Goal: Information Seeking & Learning: Compare options

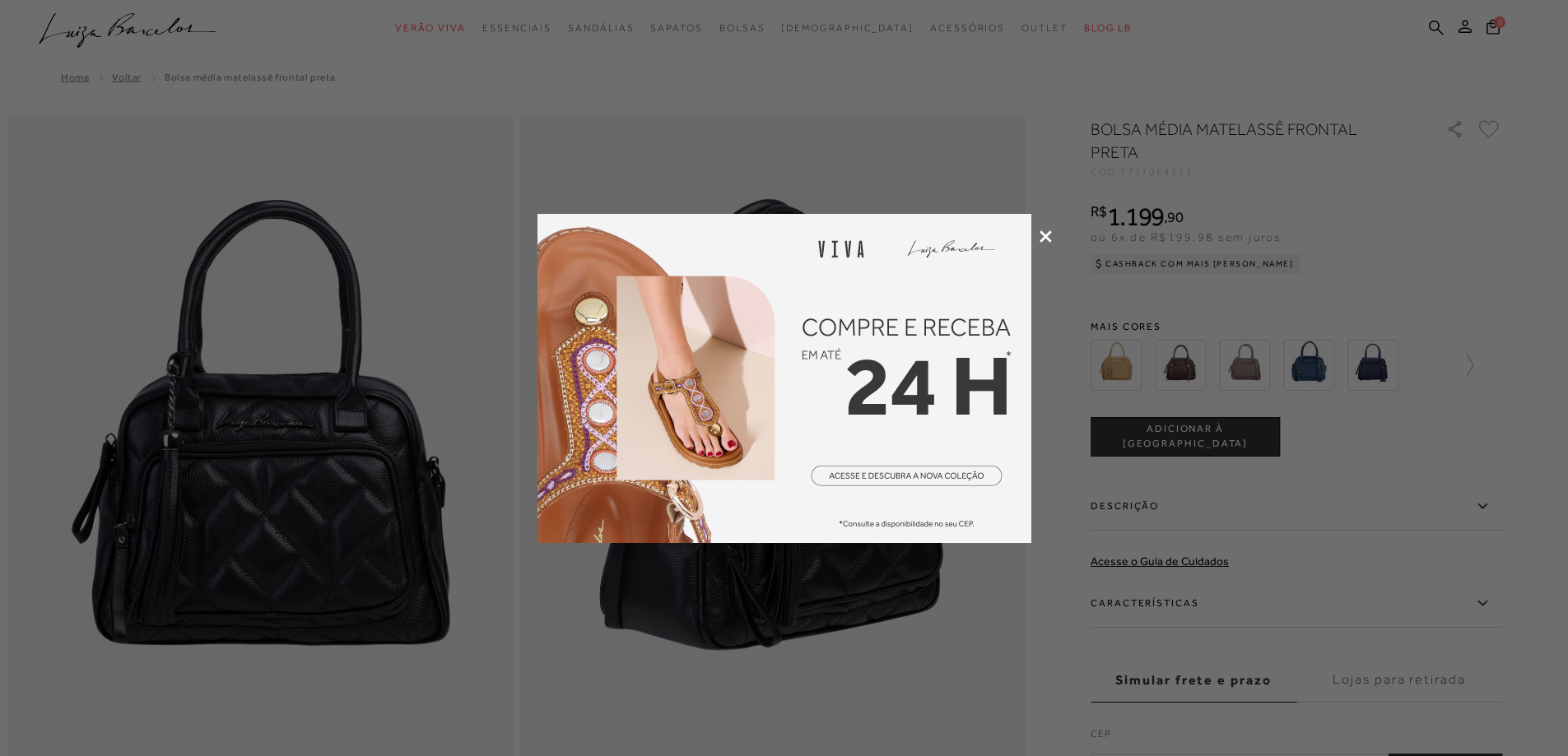
click at [1043, 233] on icon at bounding box center [1046, 236] width 12 height 12
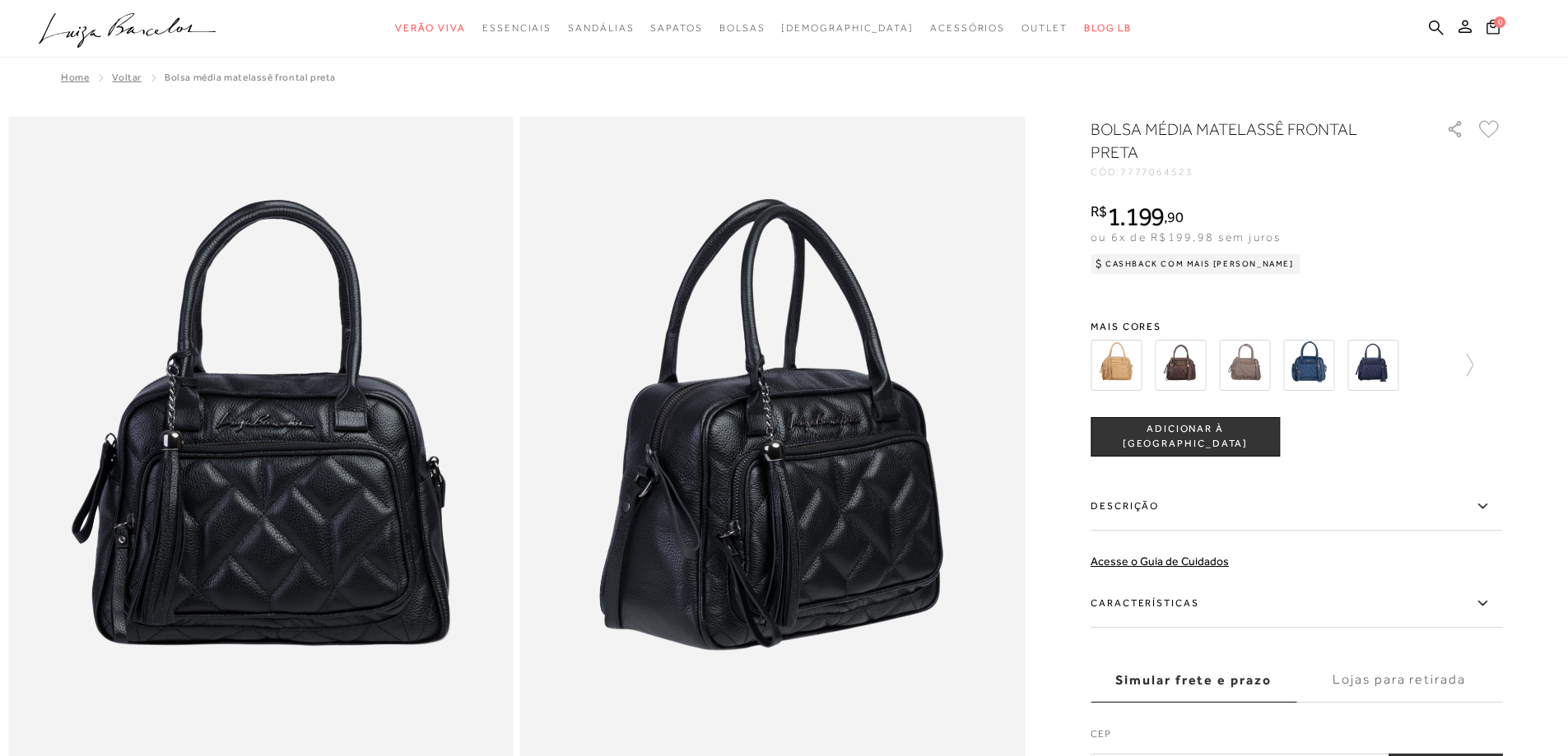
click at [1203, 368] on img at bounding box center [1180, 365] width 51 height 51
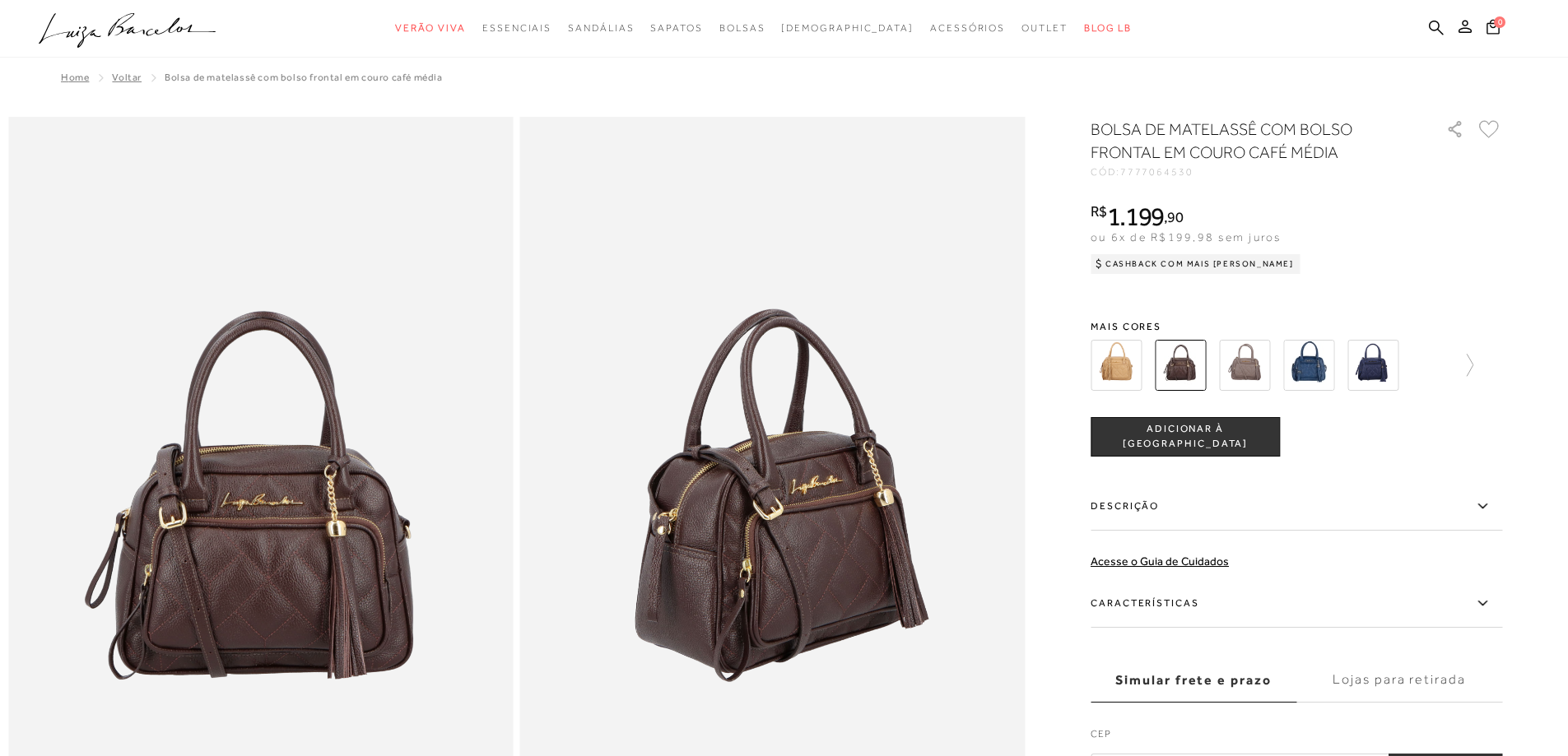
click at [1387, 368] on img at bounding box center [1373, 365] width 51 height 51
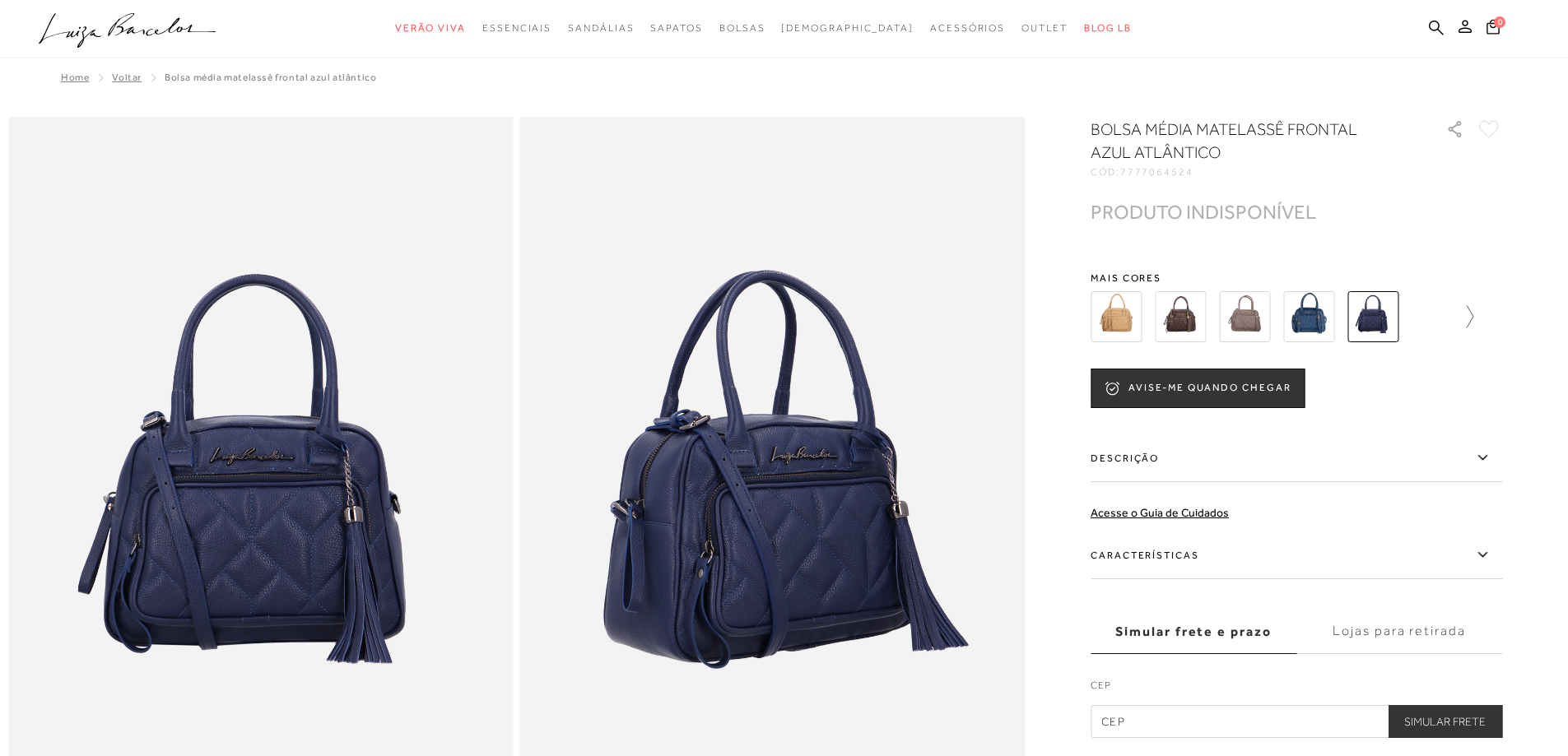
click at [1474, 317] on icon at bounding box center [1462, 317] width 23 height 23
click at [1227, 311] on img at bounding box center [1209, 317] width 51 height 51
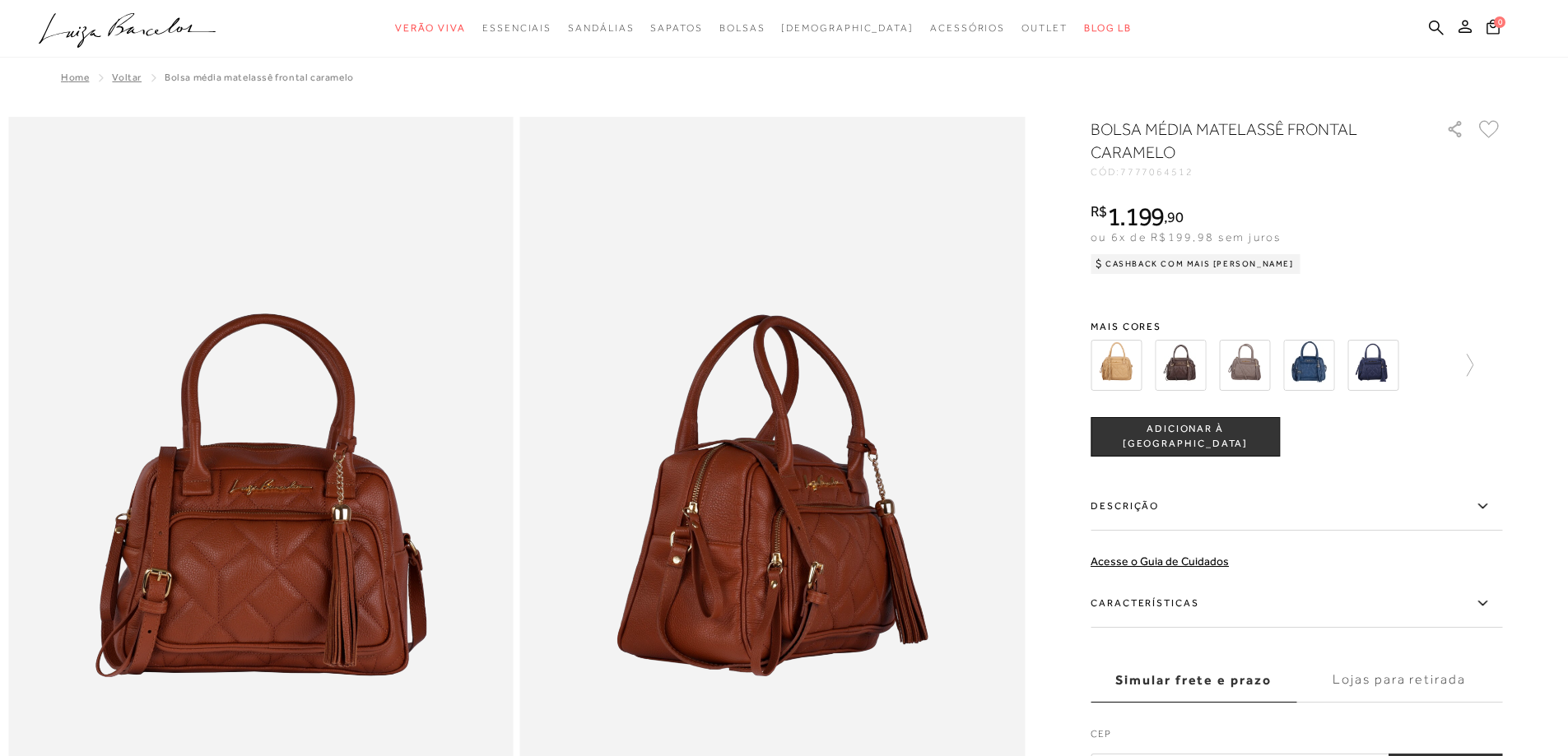
click at [1255, 368] on img at bounding box center [1245, 365] width 51 height 51
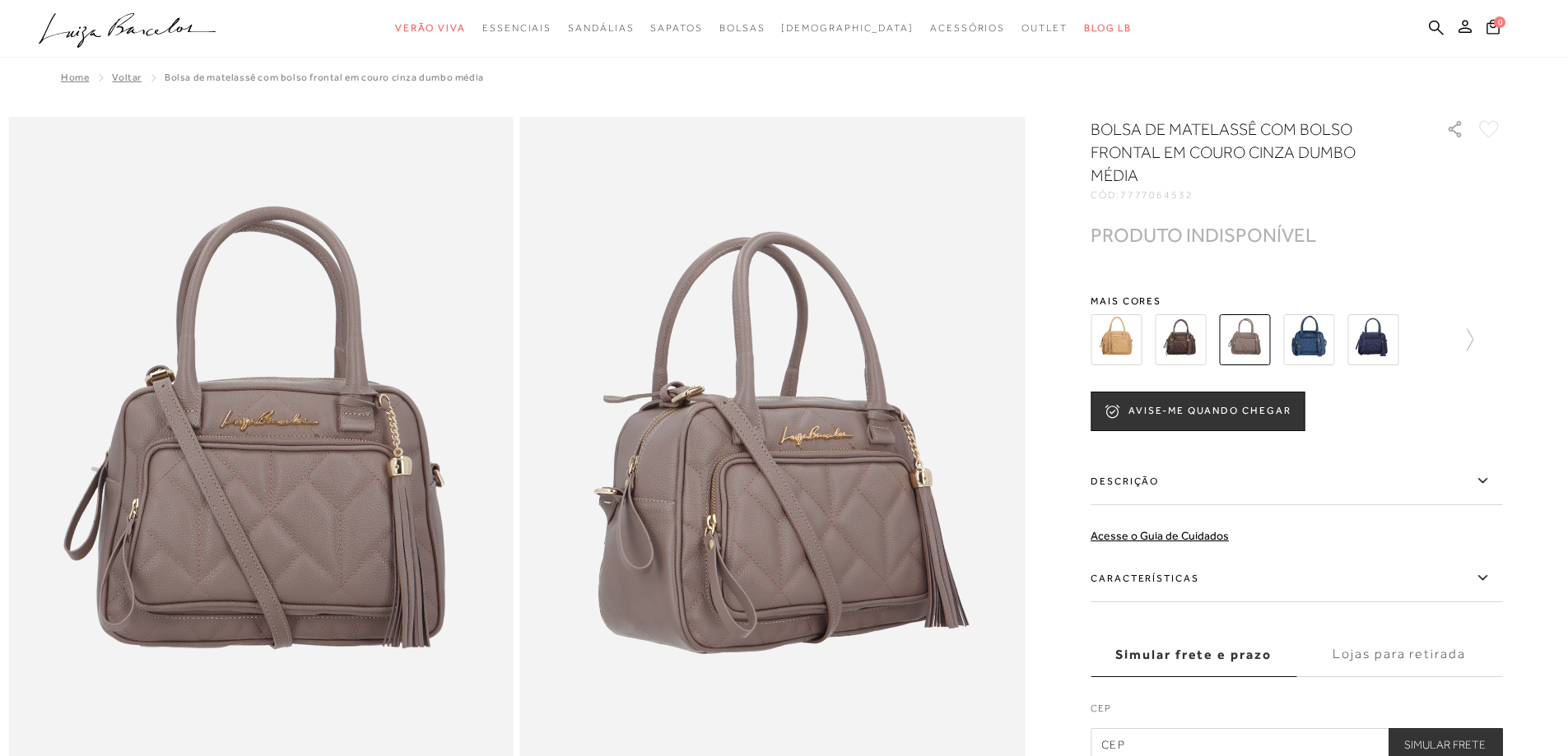
click at [1308, 345] on img at bounding box center [1309, 340] width 51 height 51
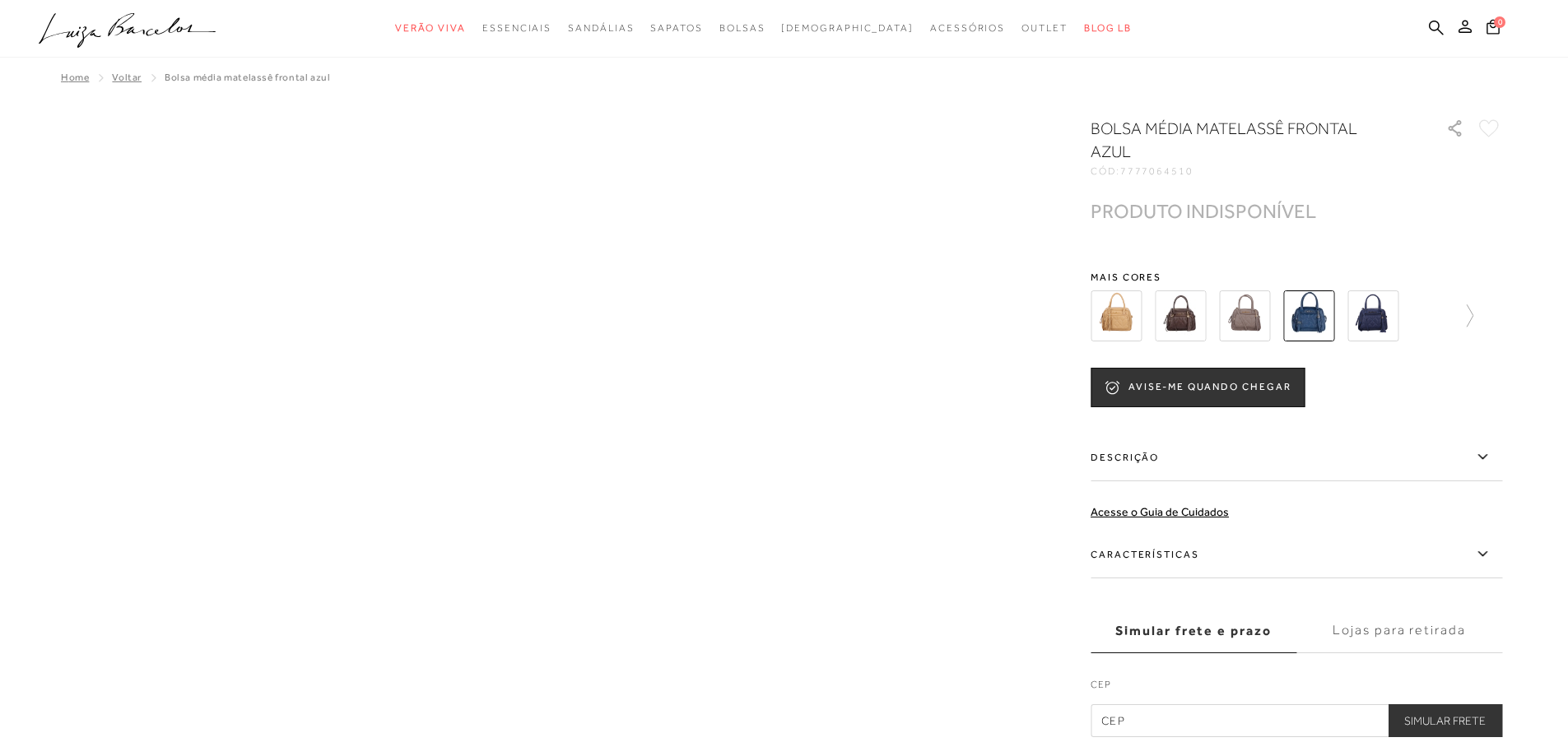
click at [1375, 306] on img at bounding box center [1373, 316] width 51 height 51
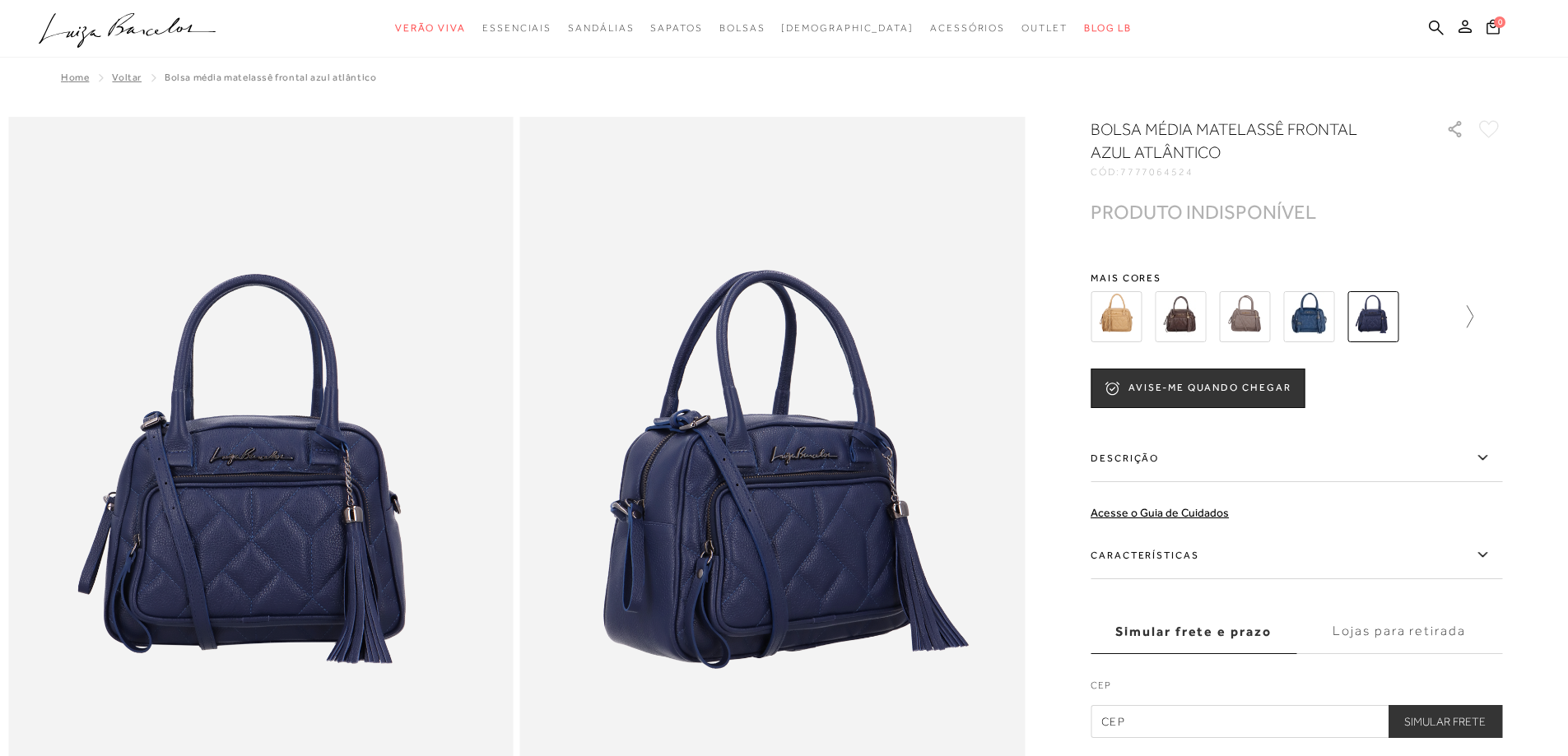
click at [1471, 313] on icon at bounding box center [1462, 317] width 23 height 23
click at [1298, 325] on img at bounding box center [1274, 317] width 51 height 51
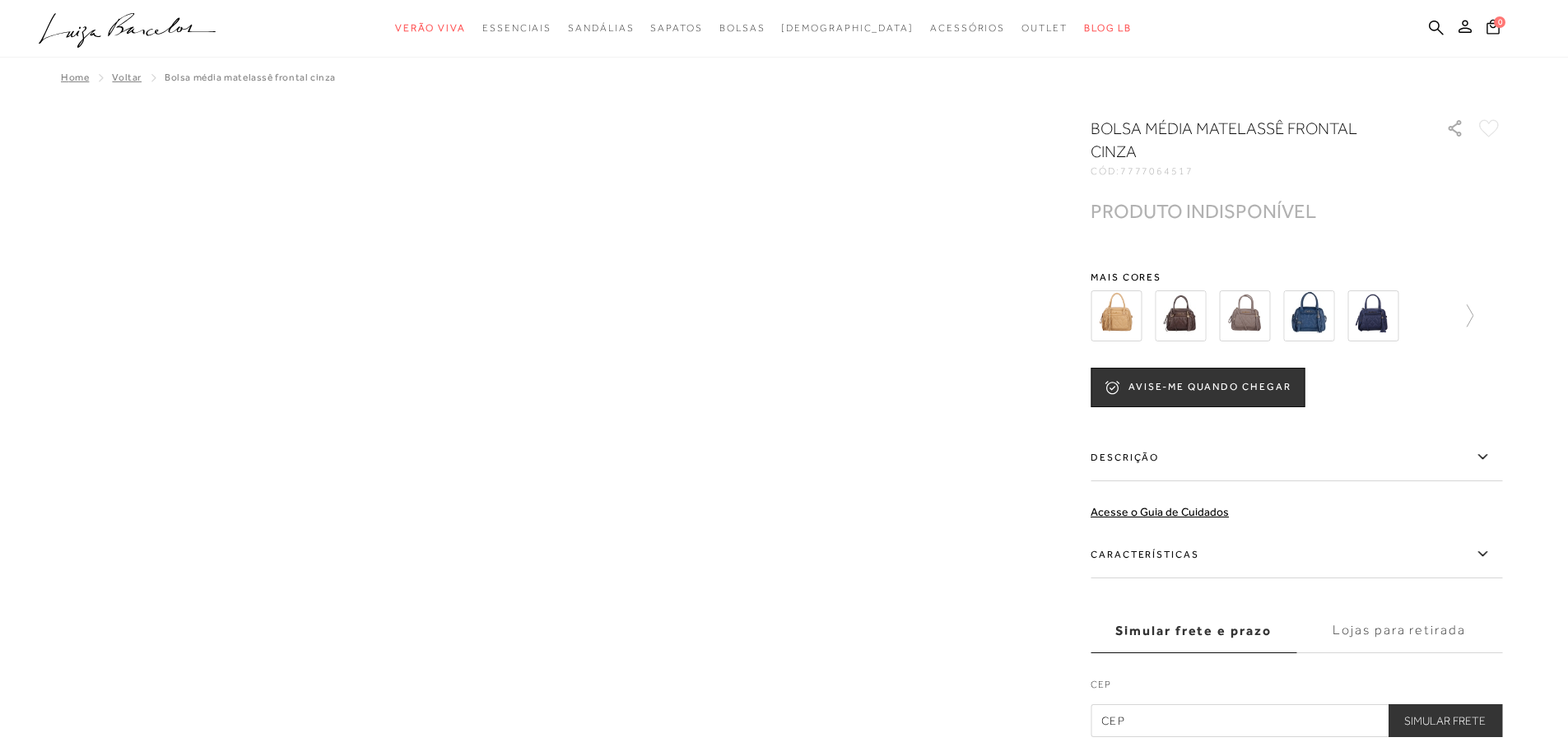
click at [1193, 307] on img at bounding box center [1180, 316] width 51 height 51
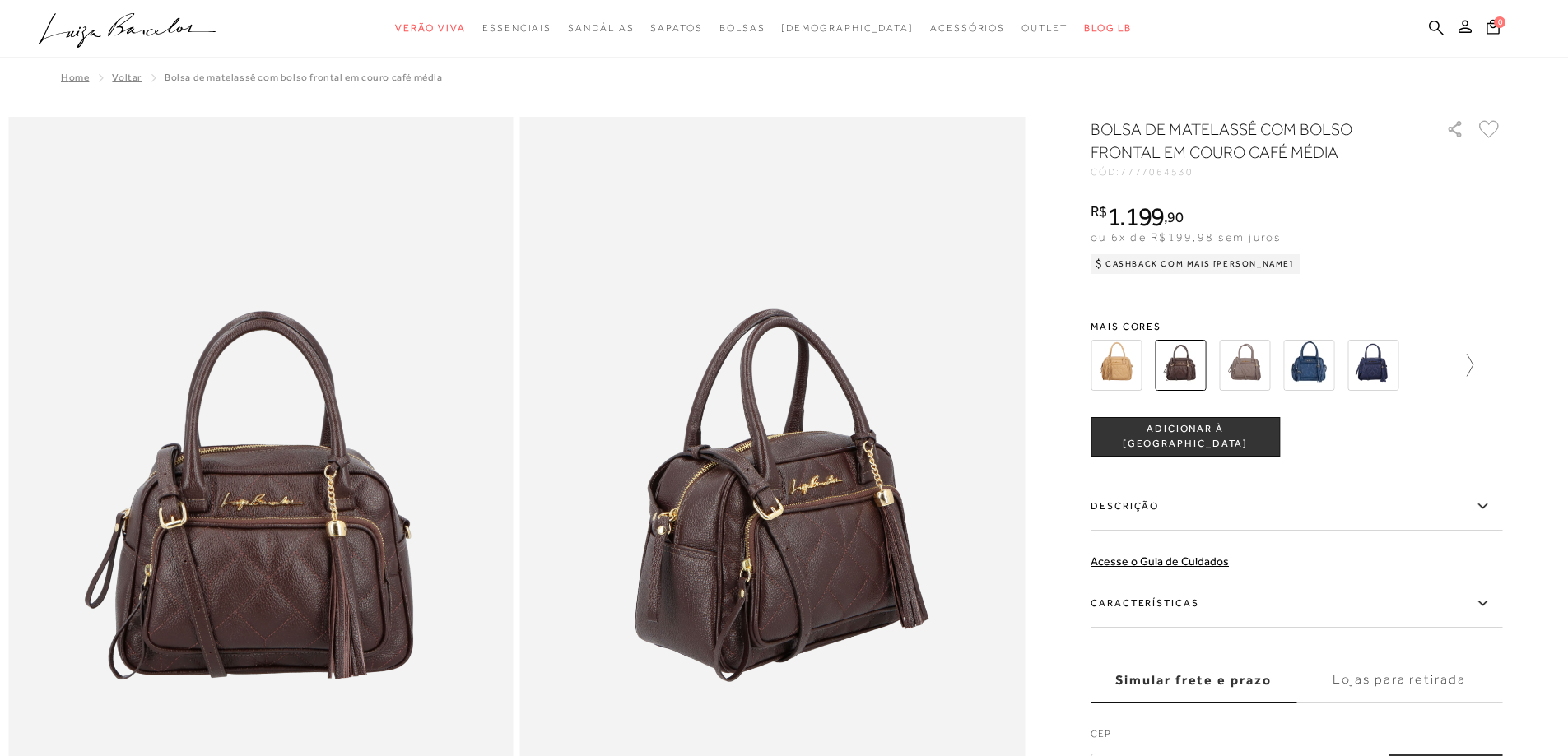
click at [1473, 364] on icon at bounding box center [1462, 365] width 23 height 23
click at [1409, 365] on img at bounding box center [1402, 365] width 51 height 51
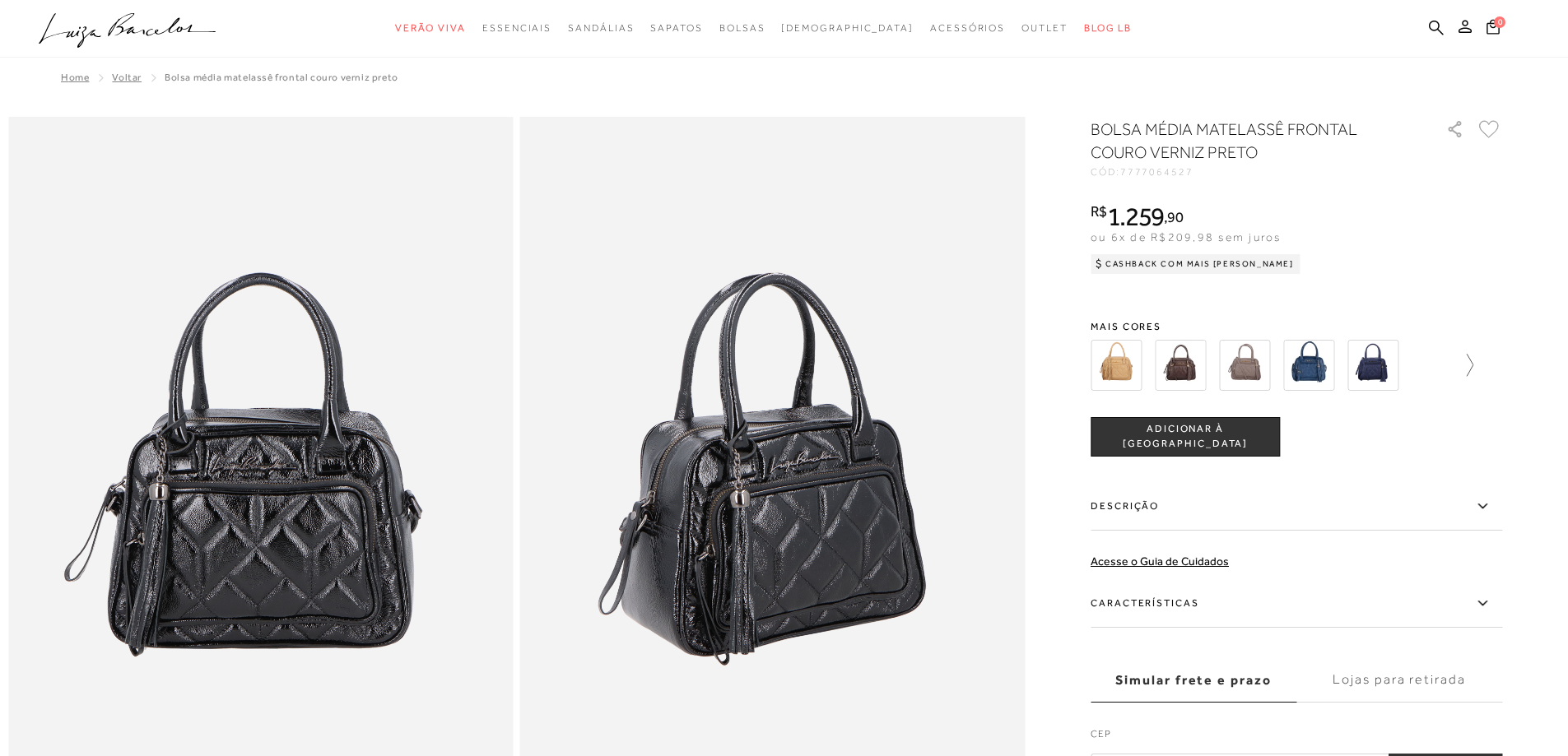
click at [1474, 363] on icon at bounding box center [1462, 365] width 23 height 23
click at [1280, 366] on img at bounding box center [1274, 365] width 51 height 51
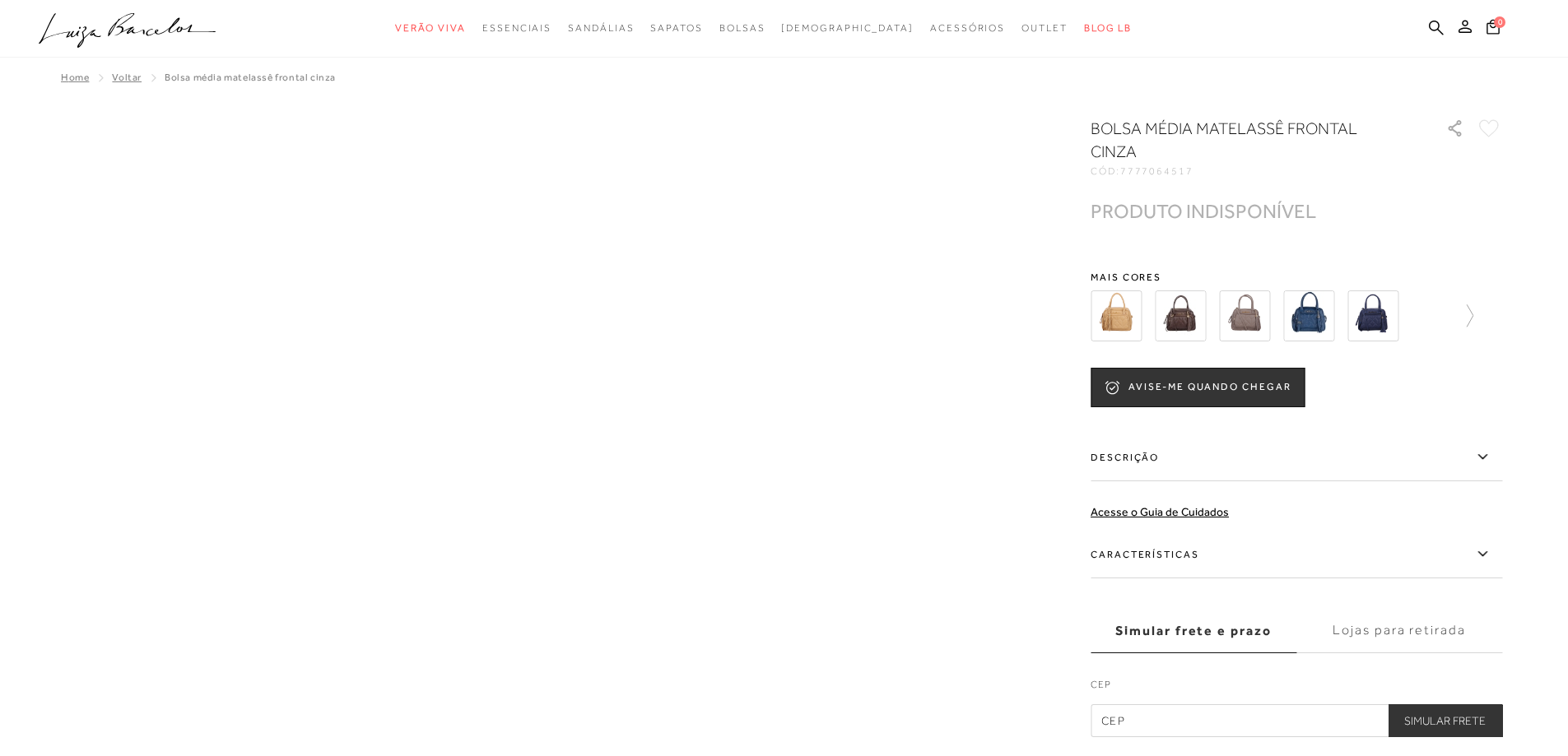
click at [1381, 319] on img at bounding box center [1373, 316] width 51 height 51
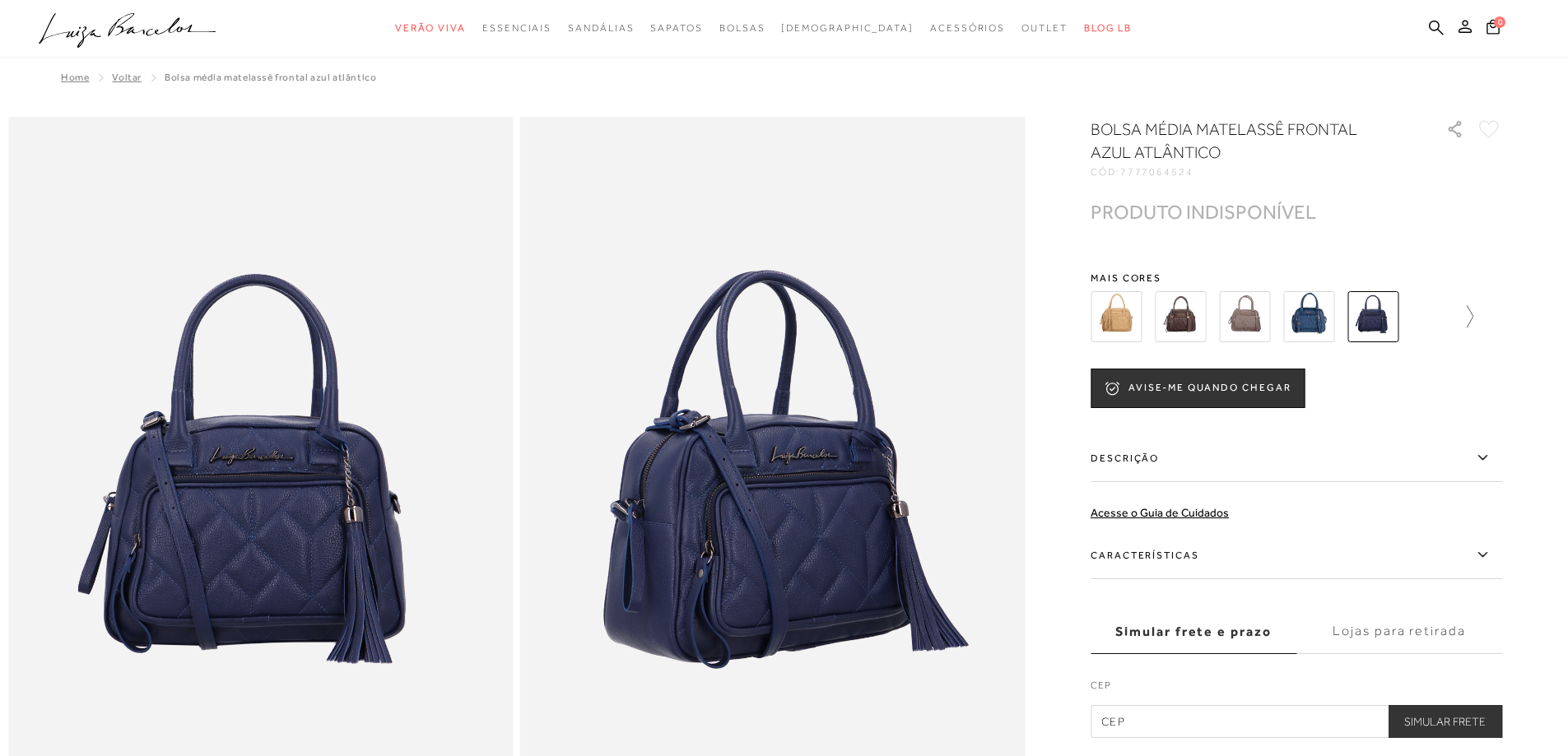
click at [1474, 316] on icon at bounding box center [1462, 317] width 23 height 23
click at [1503, 316] on icon at bounding box center [1491, 317] width 23 height 23
click at [1285, 321] on img at bounding box center [1274, 317] width 51 height 51
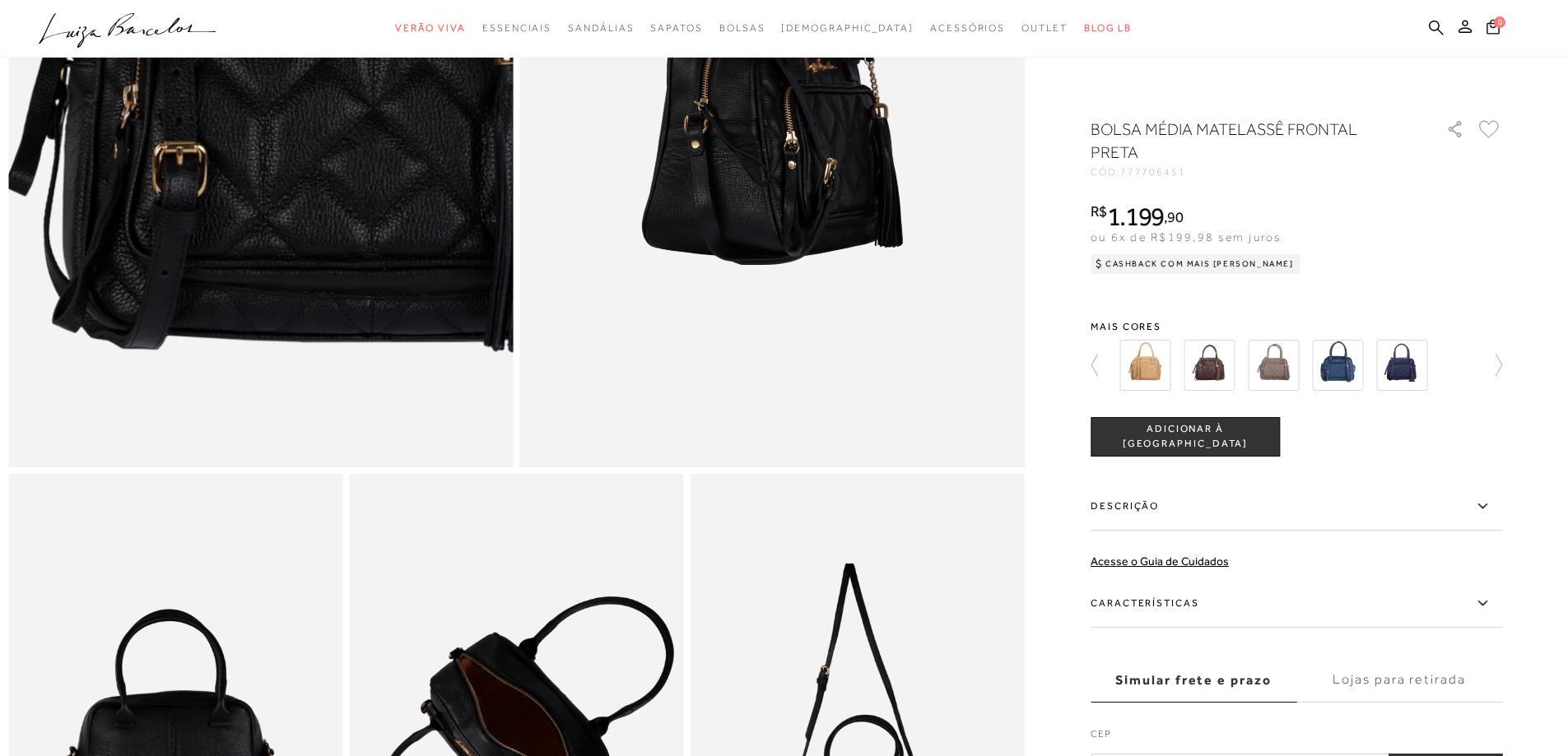
scroll to position [411, 0]
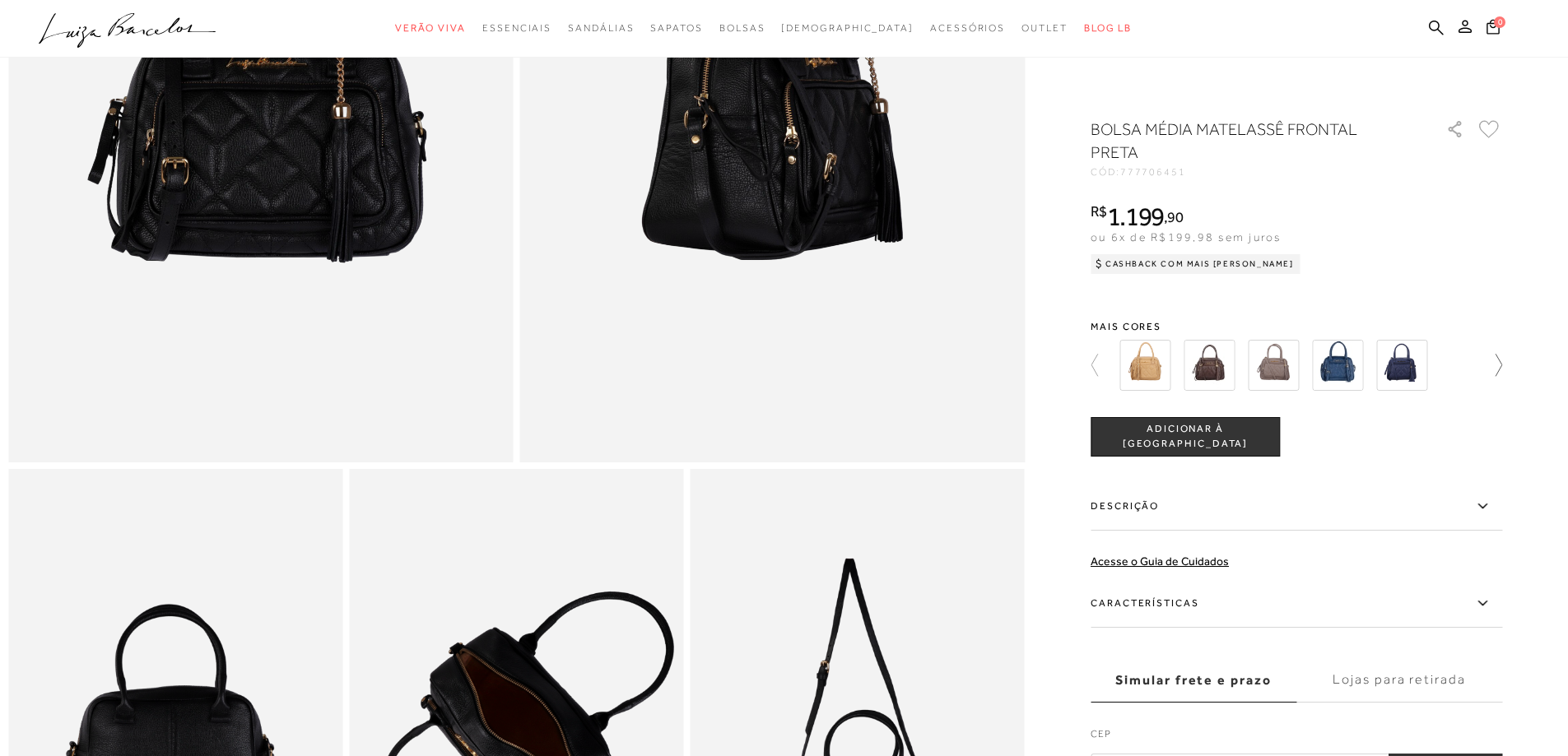
click at [1503, 364] on icon at bounding box center [1491, 365] width 23 height 23
click at [1218, 361] on img at bounding box center [1209, 365] width 51 height 51
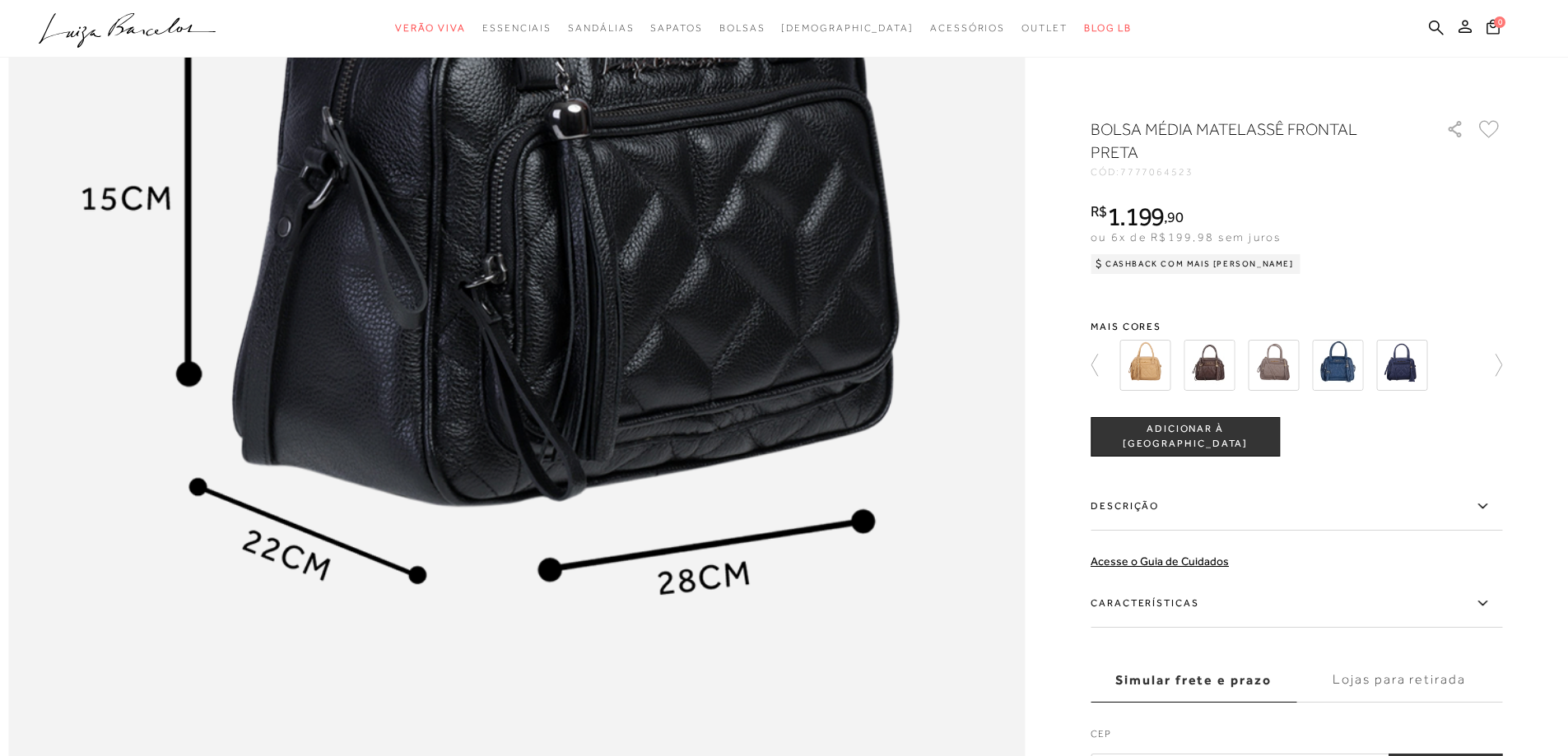
scroll to position [1728, 0]
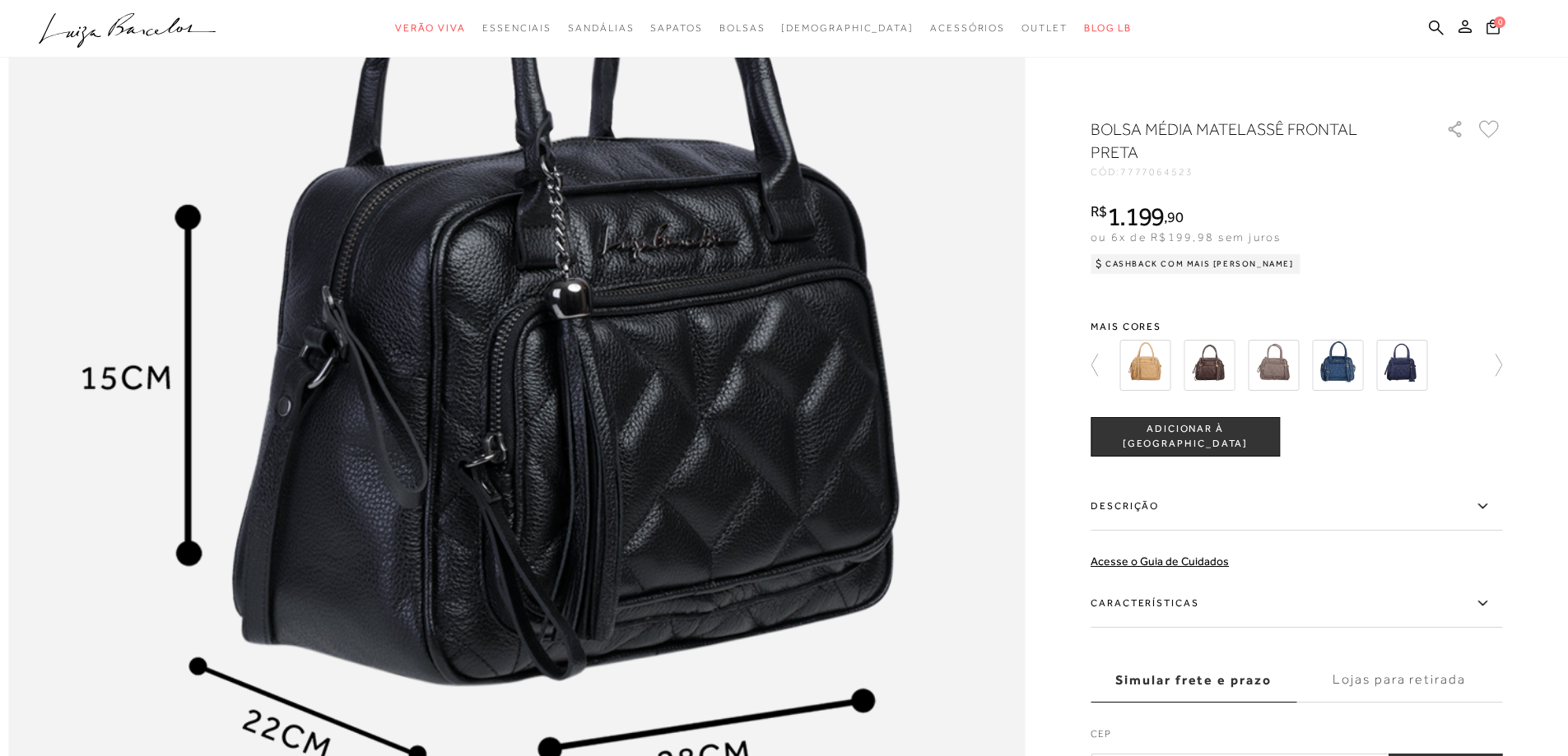
click at [1233, 426] on button "ADICIONAR À [GEOGRAPHIC_DATA]" at bounding box center [1185, 437] width 189 height 40
click at [1503, 359] on icon at bounding box center [1491, 365] width 23 height 23
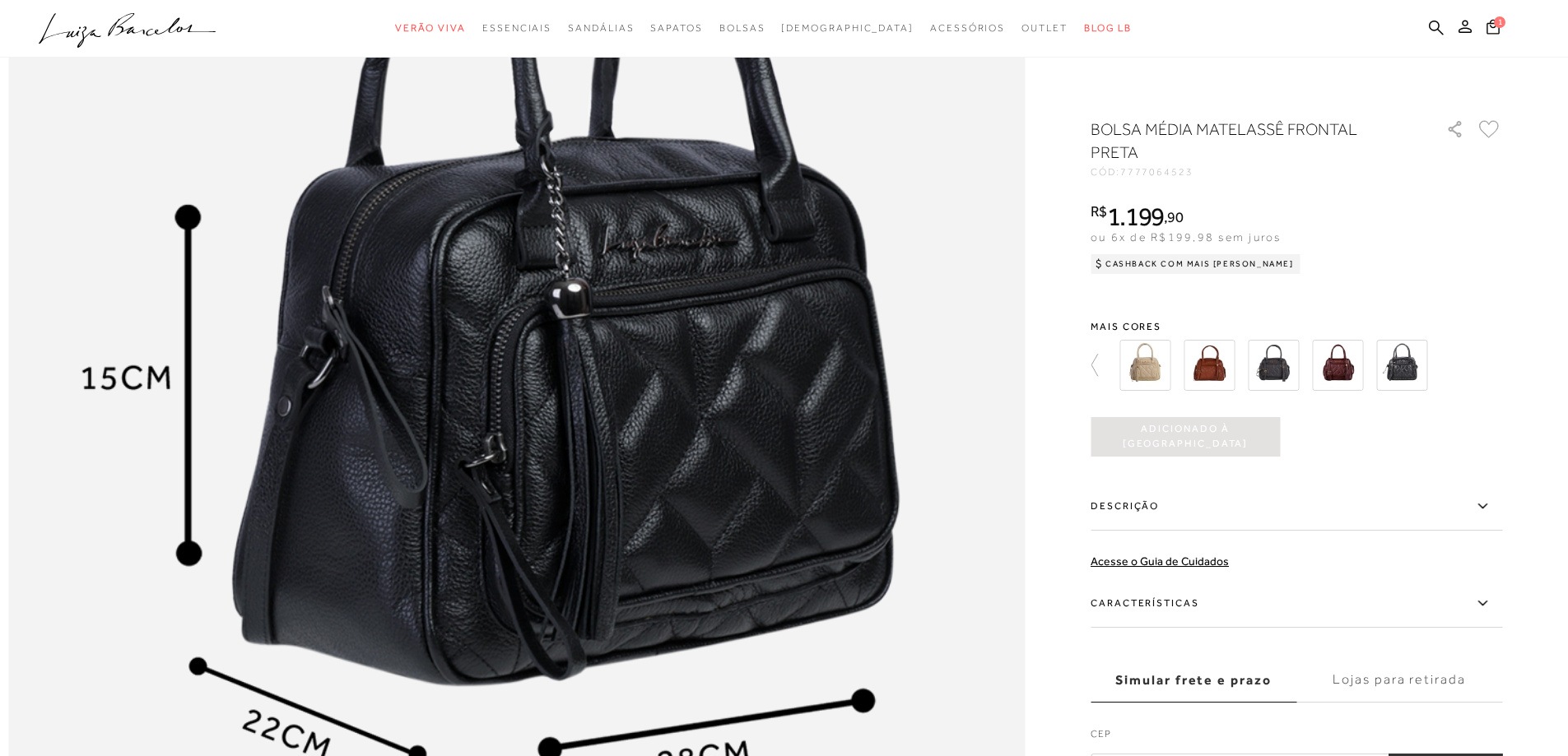
click at [1503, 359] on div at bounding box center [1297, 365] width 412 height 61
click at [1099, 364] on icon at bounding box center [1103, 365] width 23 height 23
click at [1474, 361] on icon at bounding box center [1462, 365] width 23 height 23
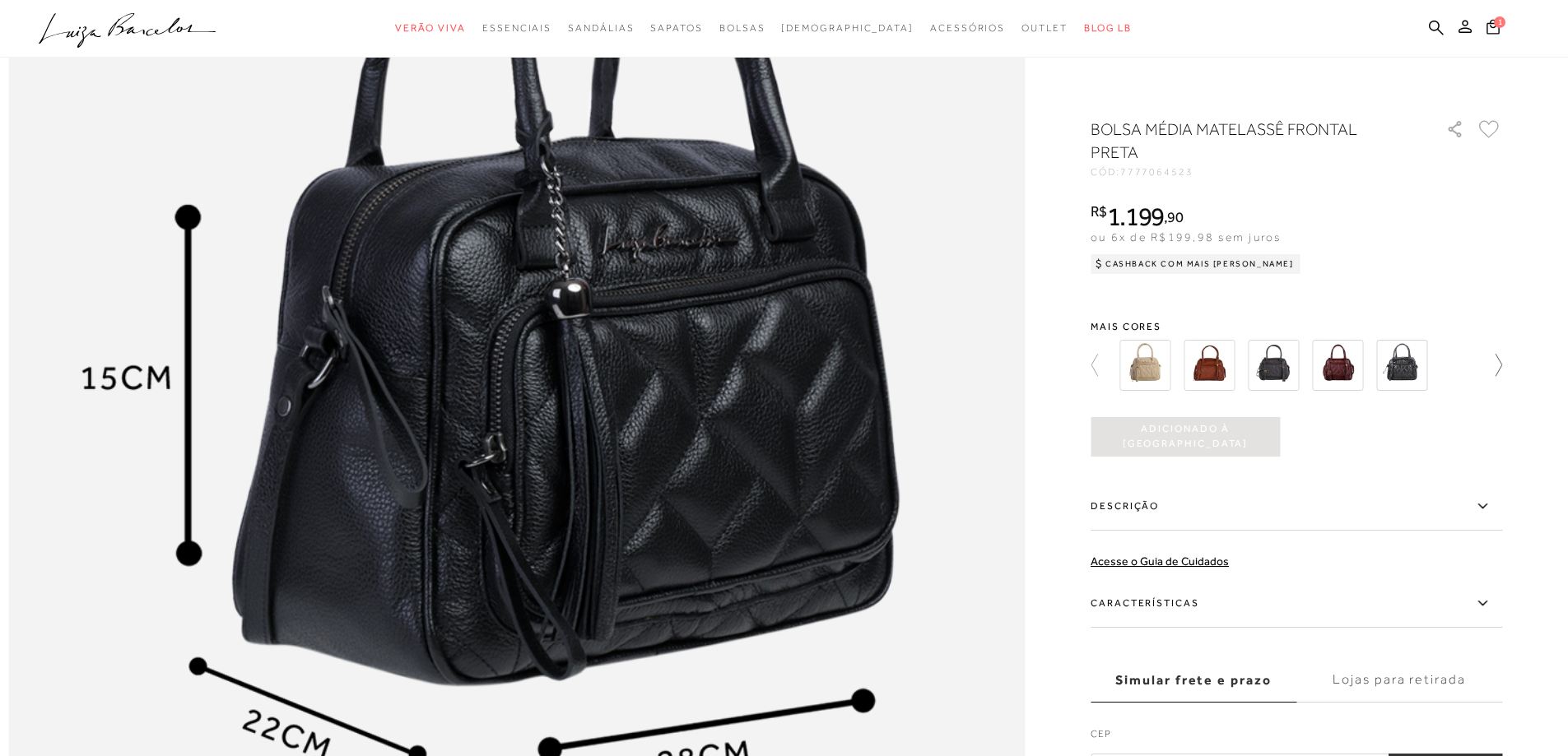
click at [1476, 361] on div at bounding box center [1297, 365] width 412 height 61
click at [1503, 361] on icon at bounding box center [1491, 365] width 23 height 23
click at [1207, 363] on img at bounding box center [1209, 365] width 51 height 51
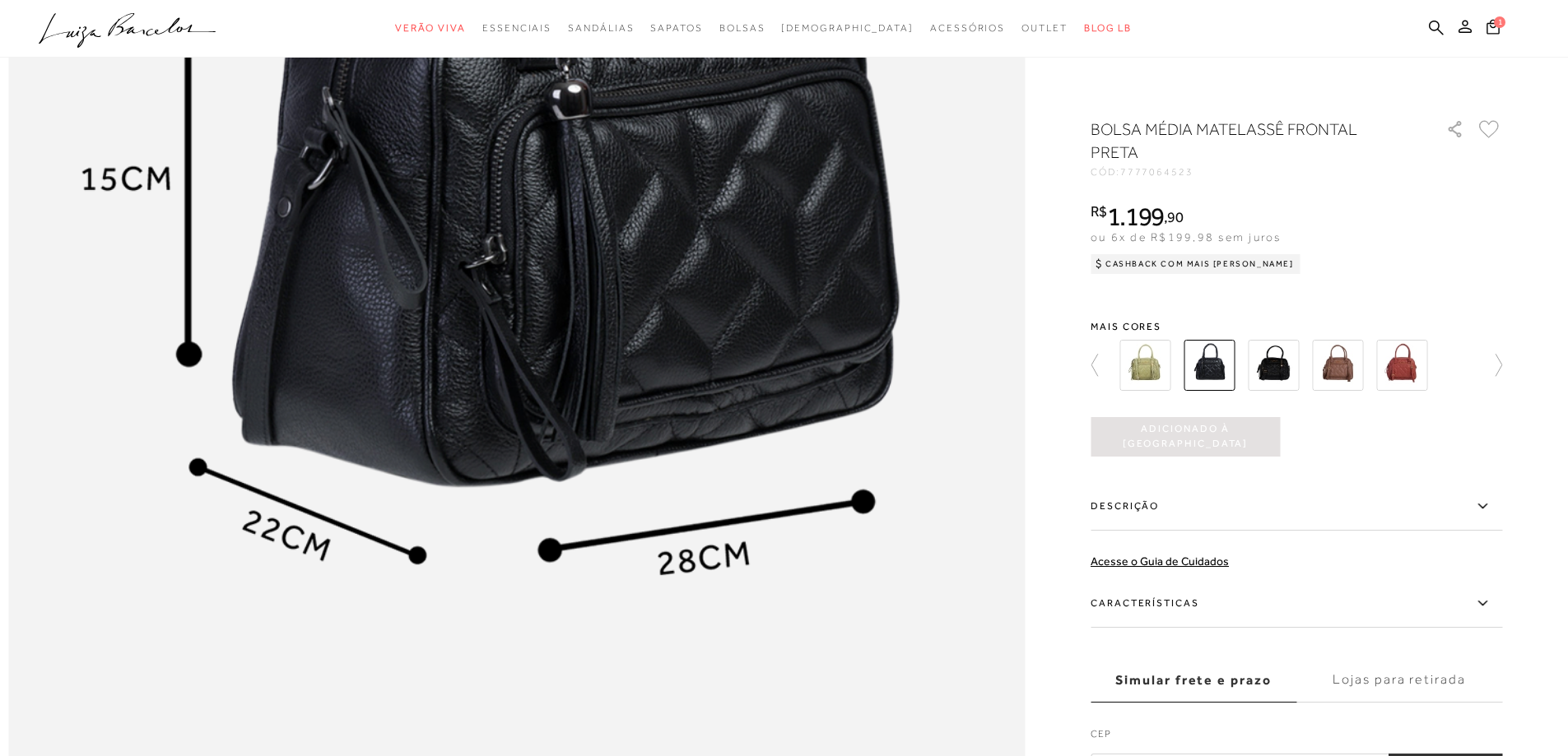
scroll to position [1646, 0]
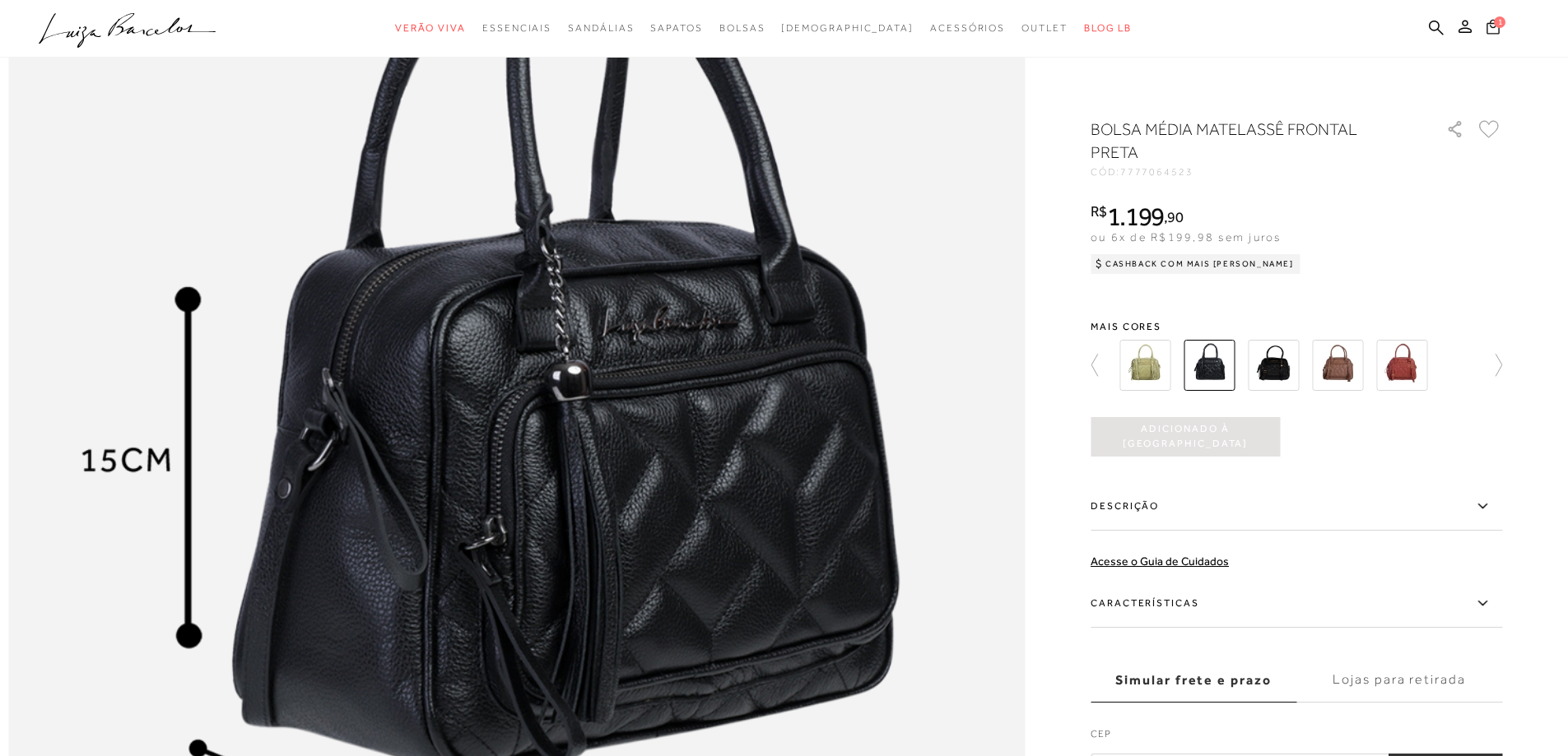
click at [1494, 23] on icon at bounding box center [1494, 26] width 16 height 17
